Goal: Task Accomplishment & Management: Use online tool/utility

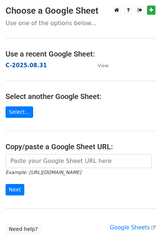
click at [24, 66] on strong "C-2025.08.31" at bounding box center [26, 65] width 41 height 7
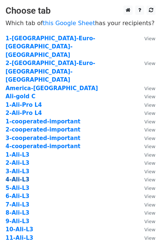
click at [23, 176] on strong "4-Ali-L3" at bounding box center [18, 179] width 24 height 7
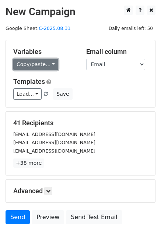
click at [41, 68] on link "Copy/paste..." at bounding box center [35, 64] width 45 height 11
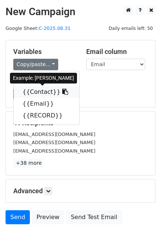
click at [37, 91] on link "{{Contact}}" at bounding box center [47, 92] width 66 height 12
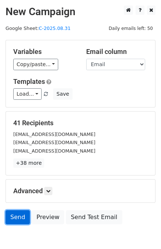
click at [25, 218] on link "Send" at bounding box center [18, 217] width 24 height 14
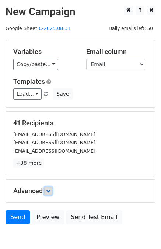
click at [51, 194] on link at bounding box center [48, 191] width 8 height 8
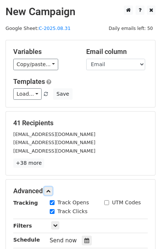
scroll to position [110, 0]
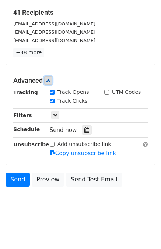
click at [51, 80] on icon at bounding box center [48, 80] width 4 height 4
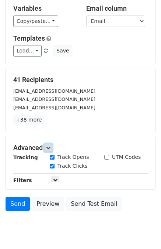
scroll to position [38, 0]
